Goal: Transaction & Acquisition: Purchase product/service

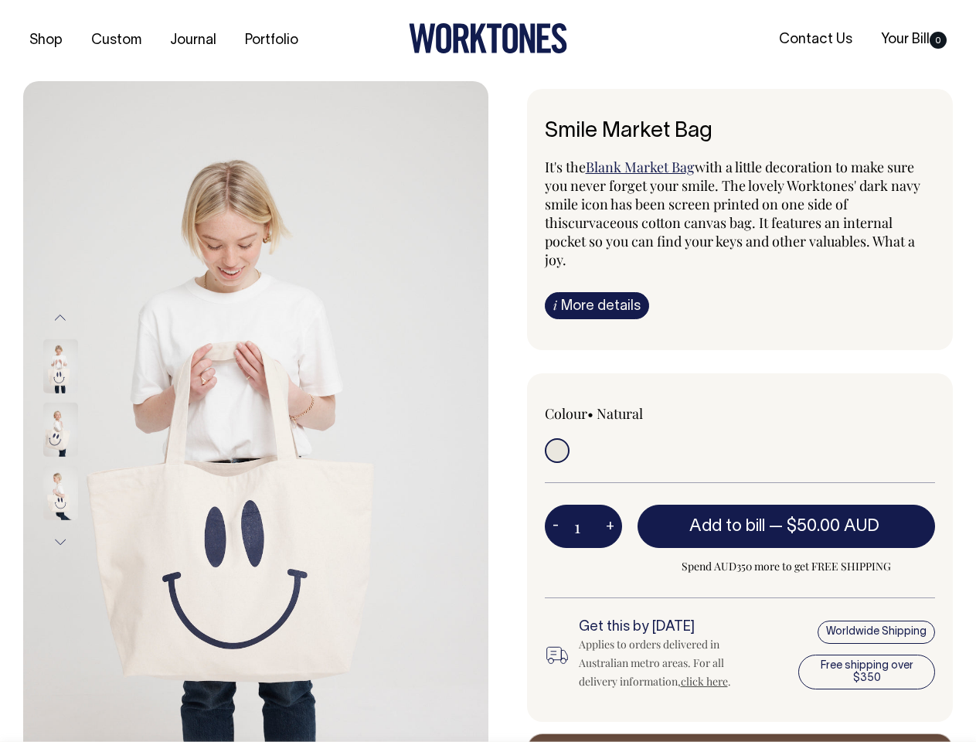
click at [256, 411] on img at bounding box center [255, 429] width 465 height 697
click at [81, 429] on div at bounding box center [81, 429] width 77 height 63
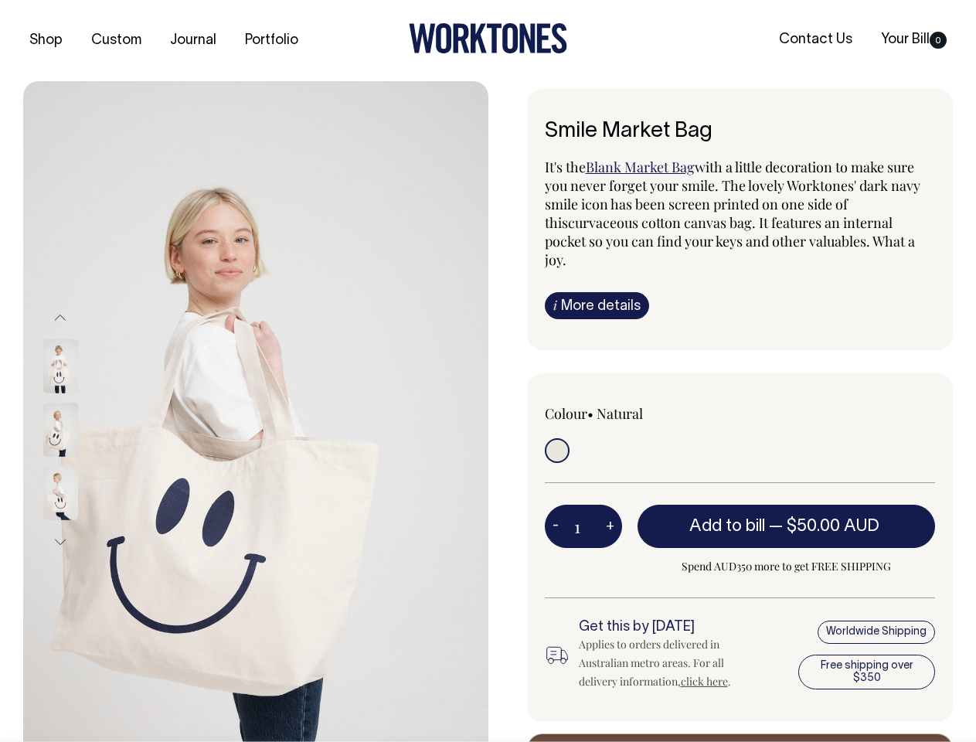
click at [60, 317] on button "Previous" at bounding box center [60, 317] width 23 height 35
click at [81, 462] on div at bounding box center [81, 493] width 77 height 63
click at [60, 542] on button "Next" at bounding box center [60, 542] width 23 height 35
click at [556, 511] on button "-" at bounding box center [556, 526] width 22 height 31
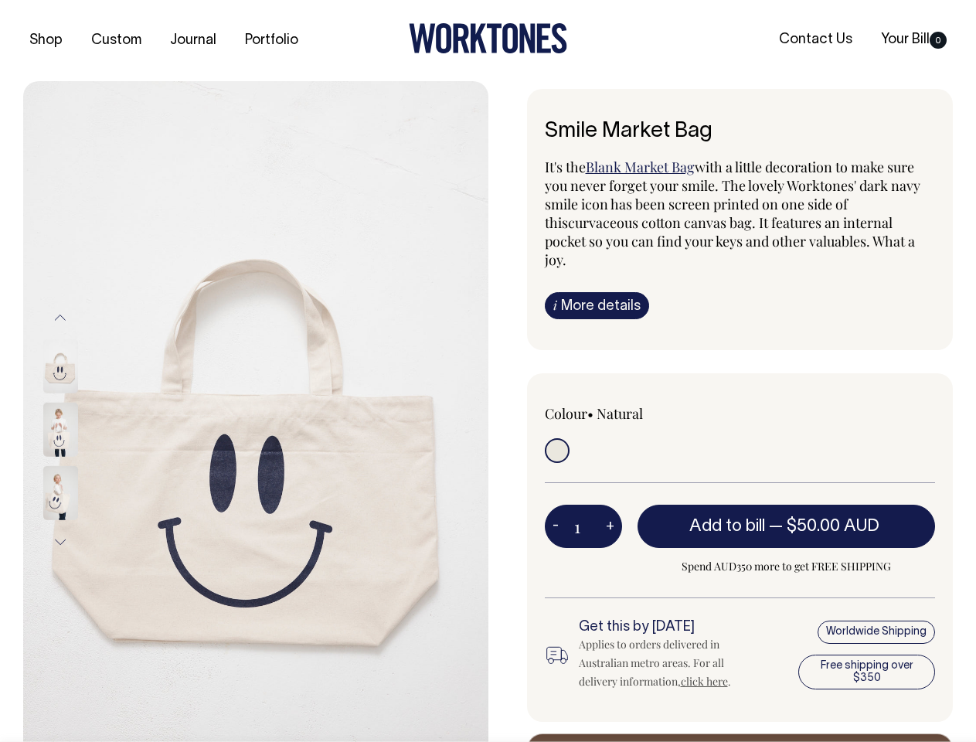
click at [610, 511] on button "+" at bounding box center [610, 526] width 24 height 31
type input "2"
click at [787, 519] on span "— $50.00 AUD" at bounding box center [826, 526] width 114 height 15
